Goal: Information Seeking & Learning: Learn about a topic

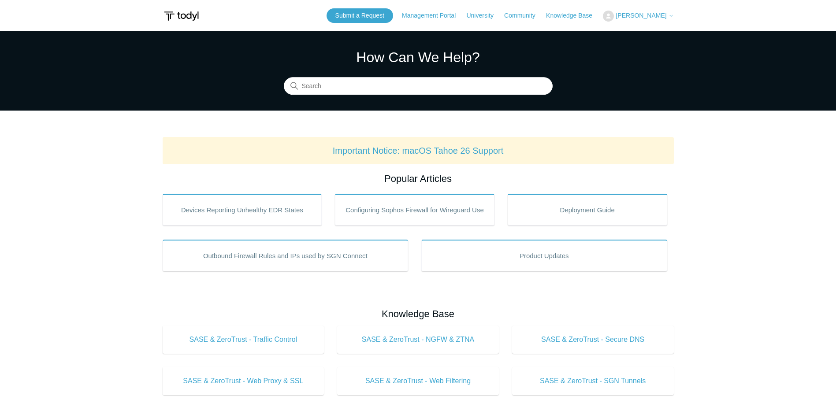
click at [323, 95] on section "How Can We Help? Search" at bounding box center [418, 70] width 836 height 79
drag, startPoint x: 327, startPoint y: 89, endPoint x: 328, endPoint y: 83, distance: 6.7
click at [327, 88] on input "Search" at bounding box center [418, 87] width 269 height 18
type input "white list"
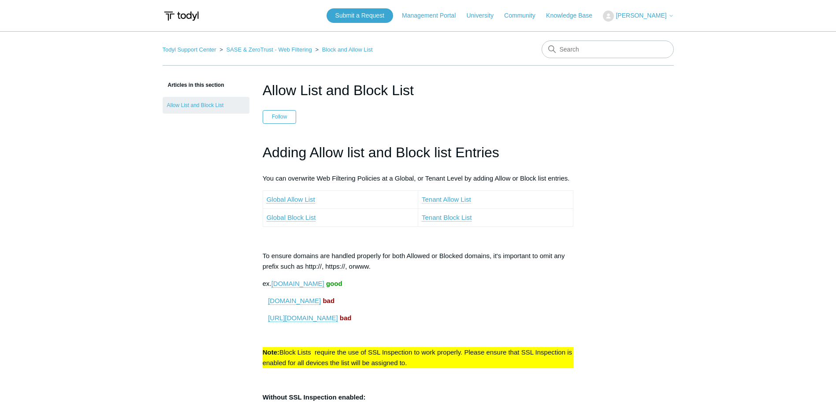
click at [451, 198] on link "Tenant Allow List" at bounding box center [446, 200] width 49 height 8
